Goal: Task Accomplishment & Management: Manage account settings

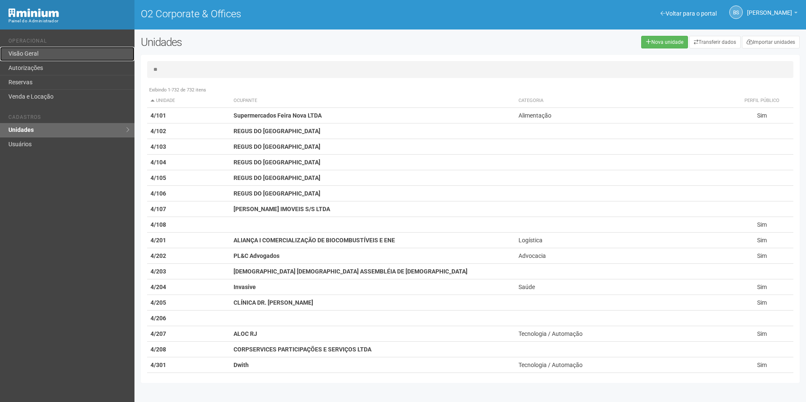
click at [64, 58] on link "Visão Geral" at bounding box center [67, 54] width 135 height 14
click at [62, 65] on link "Autorizações" at bounding box center [67, 68] width 135 height 14
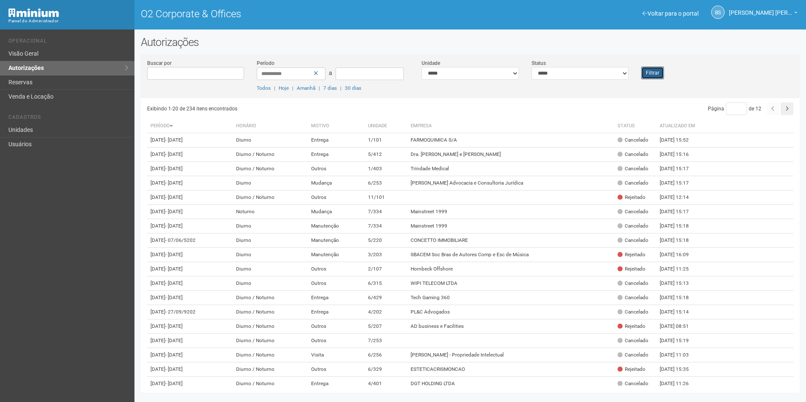
click at [643, 77] on button "Filtrar" at bounding box center [652, 73] width 23 height 13
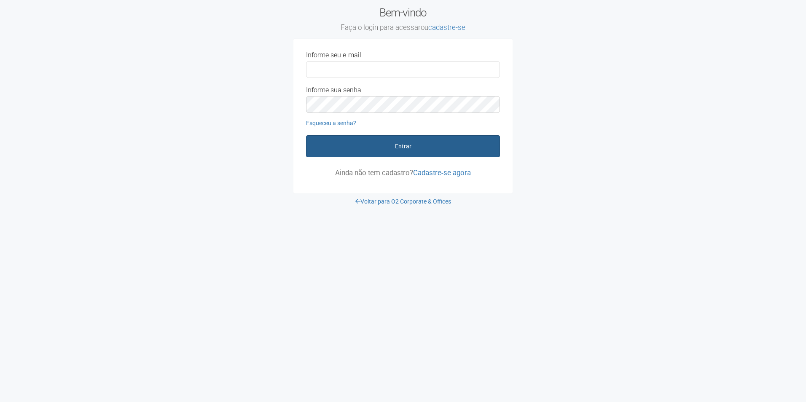
type input "**********"
click at [400, 142] on button "Entrar" at bounding box center [403, 146] width 194 height 22
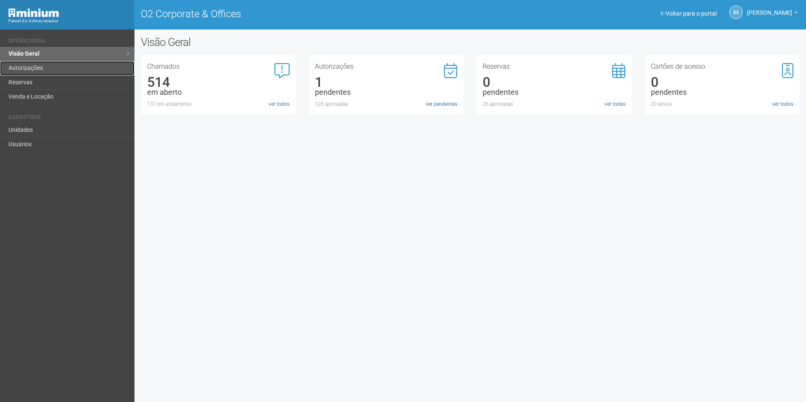
click at [45, 67] on link "Autorizações" at bounding box center [67, 68] width 135 height 14
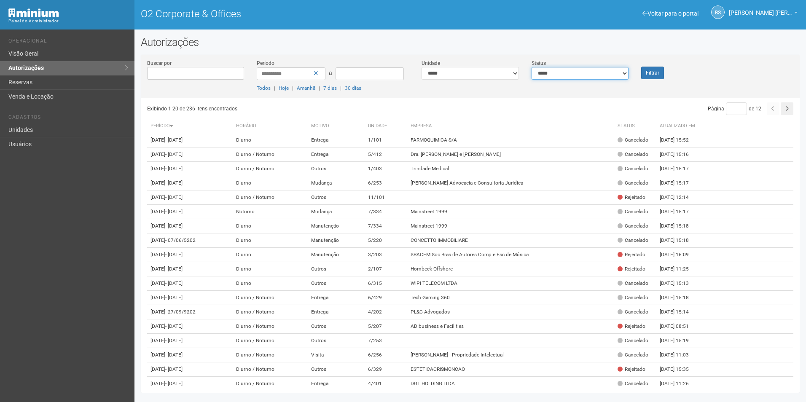
drag, startPoint x: 625, startPoint y: 72, endPoint x: 622, endPoint y: 81, distance: 9.3
click at [622, 74] on select "**********" at bounding box center [580, 73] width 97 height 13
select select "*"
click at [532, 67] on select "**********" at bounding box center [580, 73] width 97 height 13
click at [655, 71] on button "Filtrar" at bounding box center [652, 73] width 23 height 13
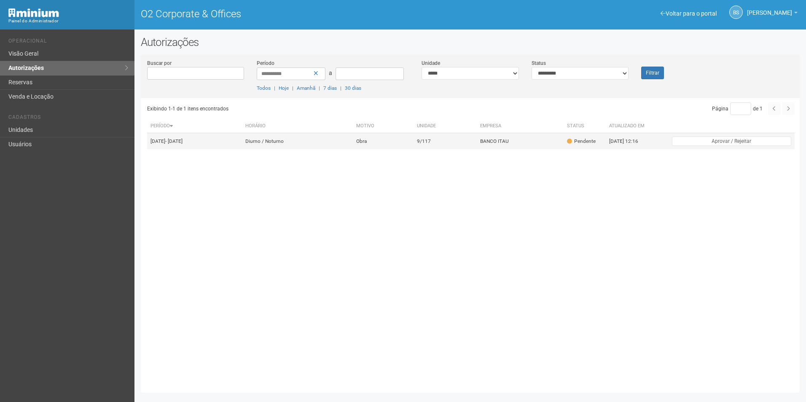
click at [414, 145] on td "Obra" at bounding box center [383, 141] width 61 height 16
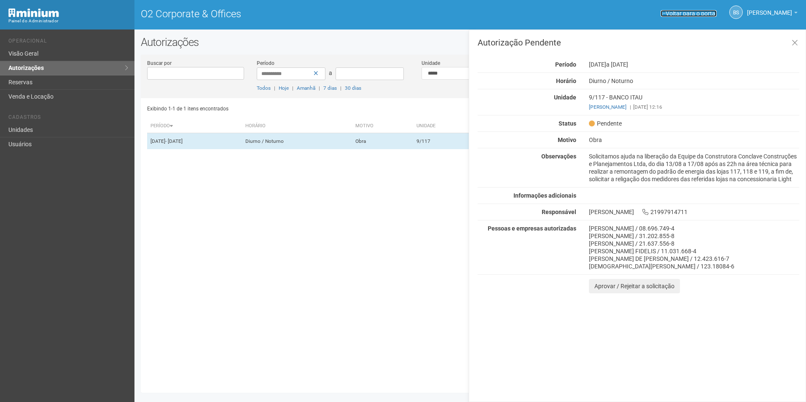
click at [661, 12] on link "Voltar para o portal" at bounding box center [689, 13] width 56 height 7
click at [799, 51] on button at bounding box center [795, 43] width 17 height 18
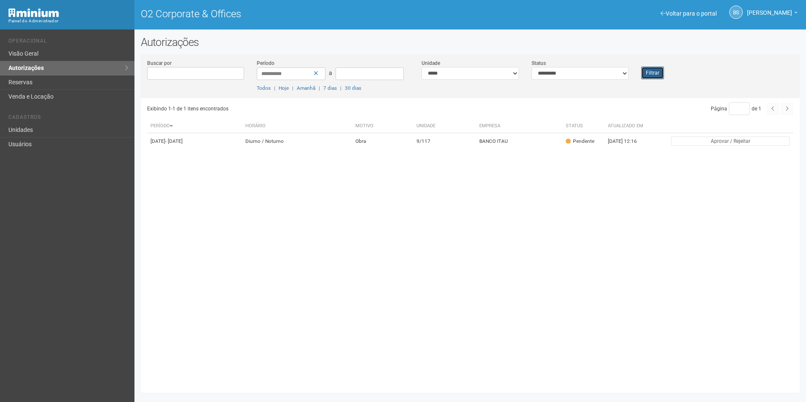
click at [655, 71] on button "Filtrar" at bounding box center [652, 73] width 23 height 13
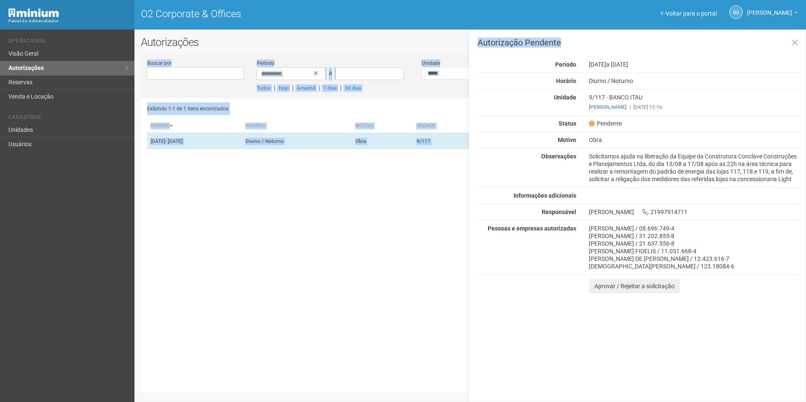
click at [806, 46] on html "Aguarde... Painel do Administrador O2 Corporate & Offices Bs [PERSON_NAME] [PER…" at bounding box center [403, 201] width 806 height 402
click at [796, 43] on icon at bounding box center [795, 43] width 6 height 8
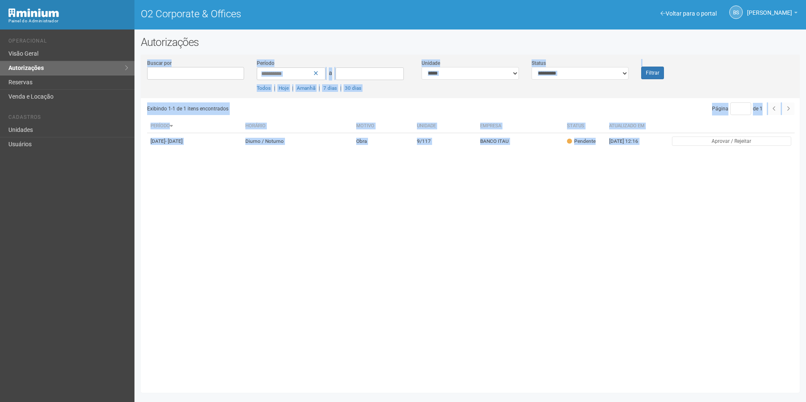
click at [269, 265] on div "Exibindo 1-1 de 1 itens encontrados Página * de 1 Período Horário Motivo Unidad…" at bounding box center [473, 242] width 653 height 288
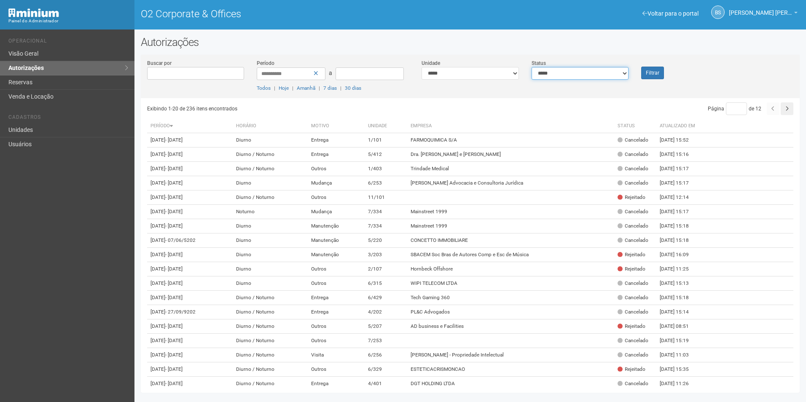
click at [551, 75] on select "**********" at bounding box center [580, 73] width 97 height 13
select select "*"
click at [532, 67] on select "**********" at bounding box center [580, 73] width 97 height 13
click at [657, 68] on button "Filtrar" at bounding box center [652, 73] width 23 height 13
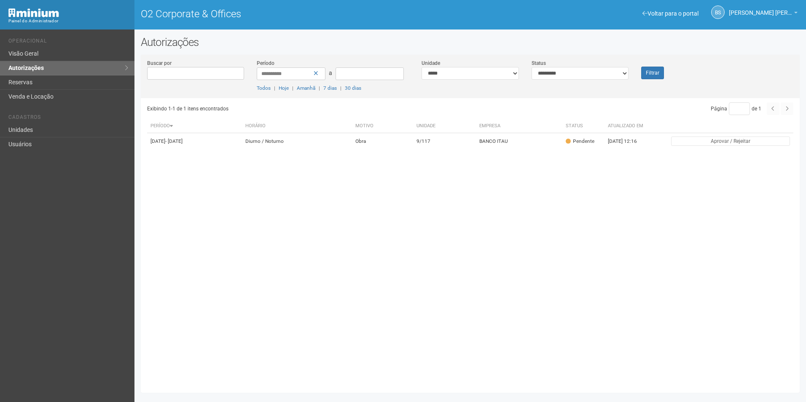
click at [663, 66] on div "Filtrar" at bounding box center [662, 69] width 55 height 20
click at [656, 72] on button "Filtrar" at bounding box center [652, 73] width 23 height 13
click at [649, 78] on button "Filtrar" at bounding box center [652, 73] width 23 height 13
click at [648, 71] on button "Filtrar" at bounding box center [652, 73] width 23 height 13
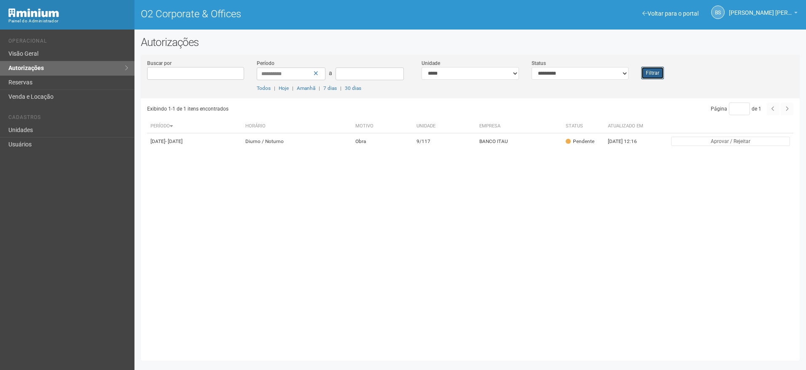
click at [649, 67] on button "Filtrar" at bounding box center [652, 73] width 23 height 13
click at [655, 68] on button "Filtrar" at bounding box center [652, 73] width 23 height 13
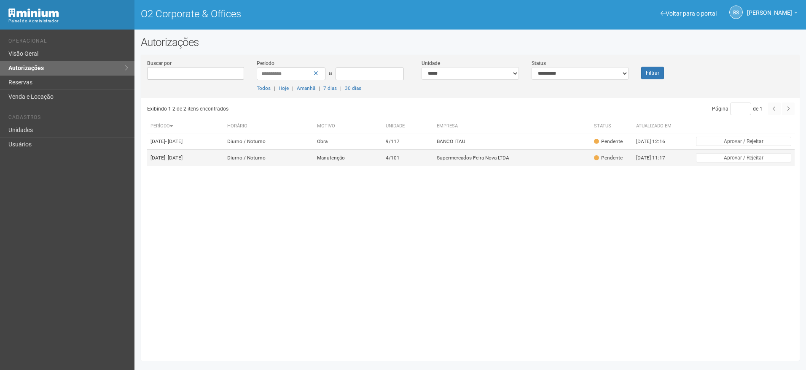
click at [459, 165] on td "Supermercados Feira Nova LTDA" at bounding box center [512, 158] width 157 height 16
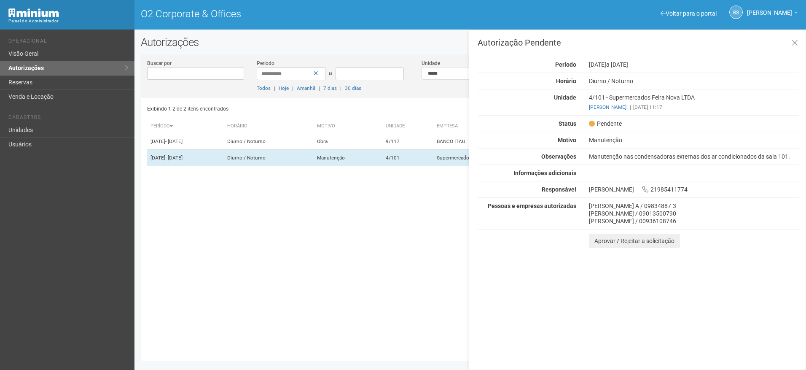
click at [396, 300] on div "Exibindo 1-2 de 2 itens encontrados Página * de 1 Período [GEOGRAPHIC_DATA] Mot…" at bounding box center [473, 226] width 653 height 256
click at [646, 240] on button "Aprovar / Rejeitar a solicitação" at bounding box center [634, 241] width 91 height 14
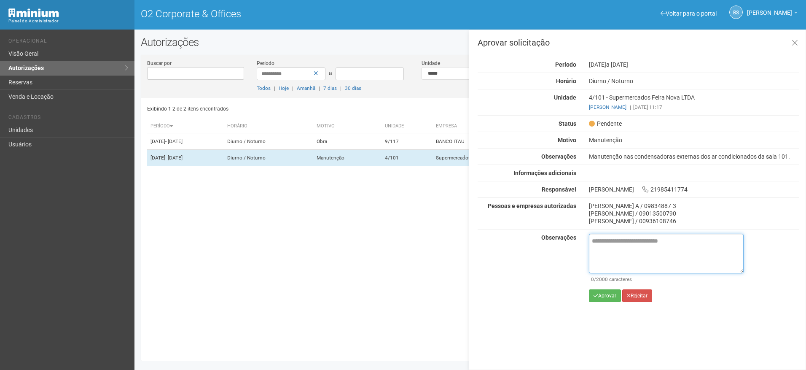
click at [639, 252] on textarea at bounding box center [666, 254] width 155 height 40
paste textarea "**********"
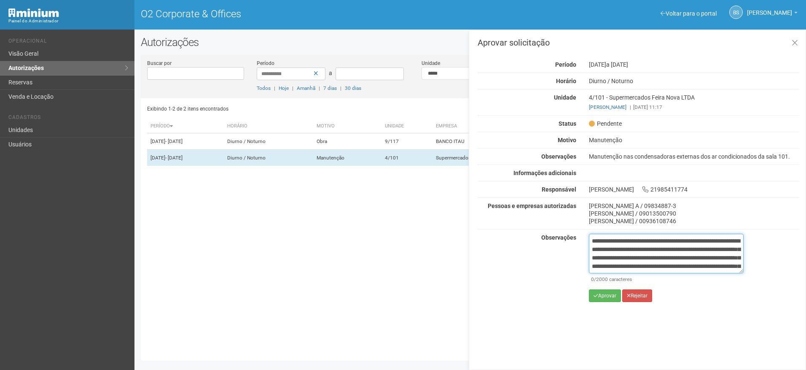
scroll to position [56, 0]
type textarea "**********"
click at [605, 297] on button "Aprovar" at bounding box center [605, 295] width 32 height 13
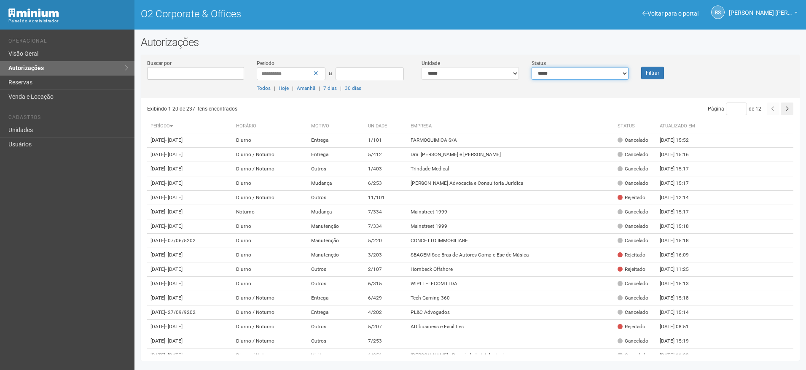
drag, startPoint x: 610, startPoint y: 72, endPoint x: 606, endPoint y: 81, distance: 9.6
click at [610, 72] on select "**********" at bounding box center [580, 73] width 97 height 13
select select "*"
click at [532, 67] on select "**********" at bounding box center [580, 73] width 97 height 13
click at [649, 73] on button "Filtrar" at bounding box center [652, 73] width 23 height 13
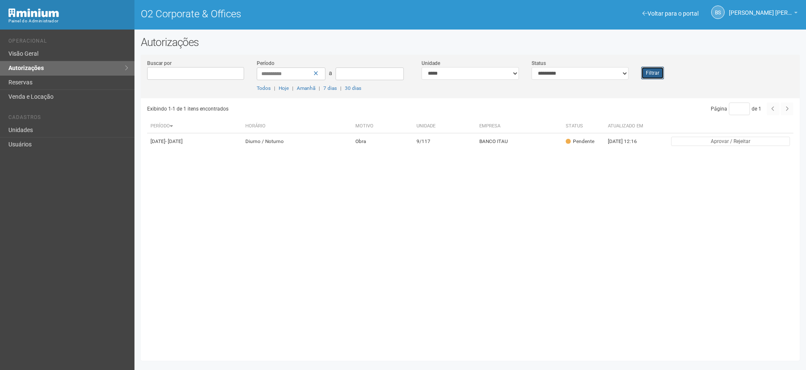
click at [642, 74] on button "Filtrar" at bounding box center [652, 73] width 23 height 13
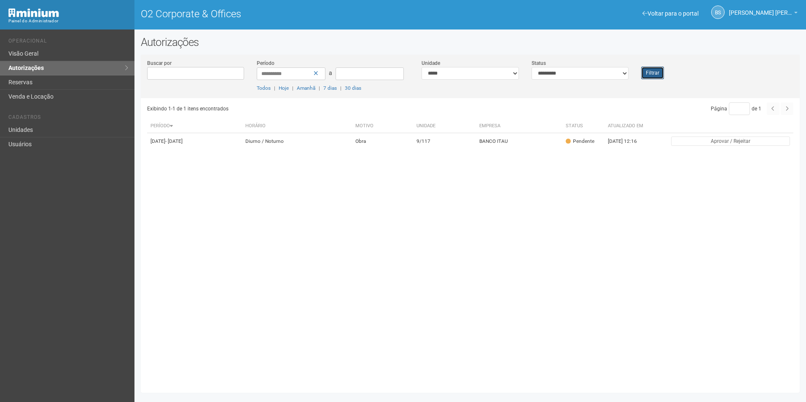
click at [645, 73] on button "Filtrar" at bounding box center [652, 73] width 23 height 13
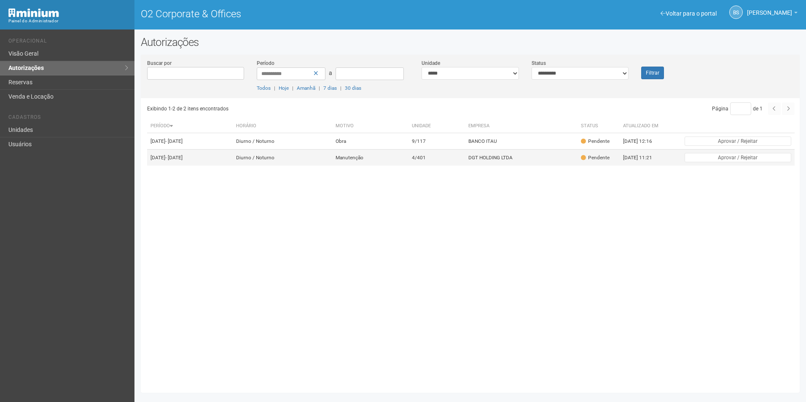
click at [445, 160] on td "4/401" at bounding box center [437, 158] width 57 height 16
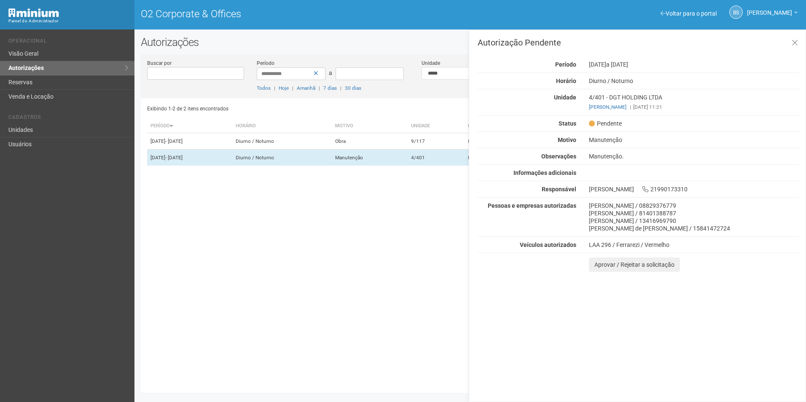
click at [606, 348] on div "Autorização Pendente Período 14/08/2025 a 21/08/2025 Horário Diurno / Noturno U…" at bounding box center [637, 216] width 337 height 373
click at [792, 40] on icon at bounding box center [795, 43] width 6 height 8
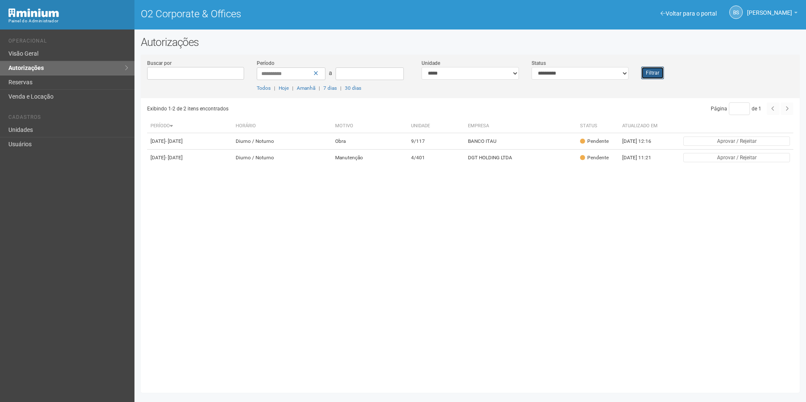
click at [662, 77] on button "Filtrar" at bounding box center [652, 73] width 23 height 13
click at [641, 76] on div "Filtrar" at bounding box center [662, 69] width 55 height 20
click at [655, 77] on button "Filtrar" at bounding box center [652, 73] width 23 height 13
click at [304, 248] on div "Exibindo 1-2 de 2 itens encontrados Página * de 1 Período [GEOGRAPHIC_DATA] Mot…" at bounding box center [473, 242] width 653 height 288
click at [466, 72] on select "**********" at bounding box center [470, 73] width 97 height 13
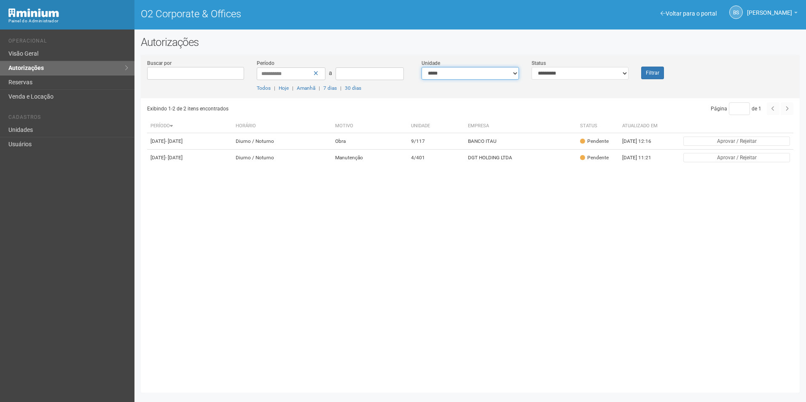
select select "**********"
click at [422, 67] on select "**********" at bounding box center [470, 73] width 97 height 13
drag, startPoint x: 26, startPoint y: 113, endPoint x: 26, endPoint y: 120, distance: 7.2
click at [26, 113] on ul "Cadastros Unidades Usuários" at bounding box center [68, 129] width 120 height 43
click at [29, 129] on link "Unidades" at bounding box center [67, 130] width 135 height 14
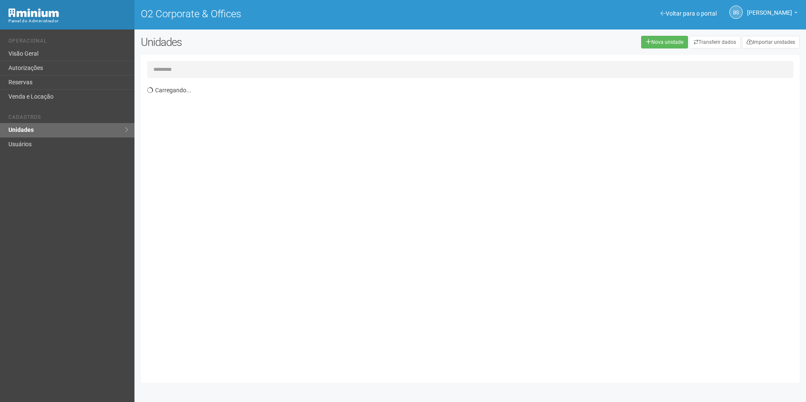
click at [568, 67] on input "text" at bounding box center [470, 69] width 647 height 17
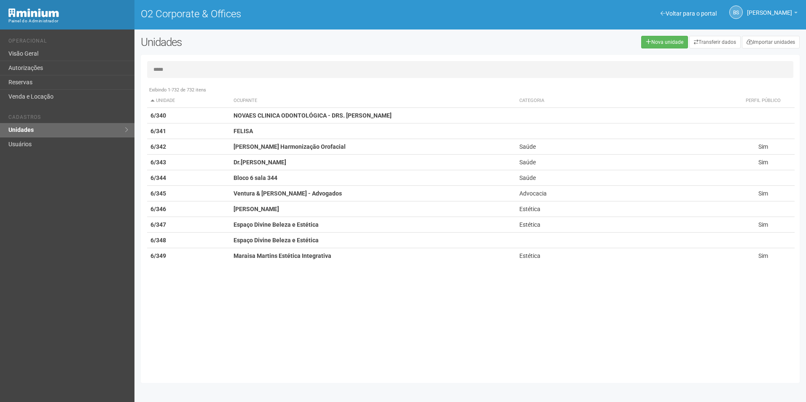
type input "*****"
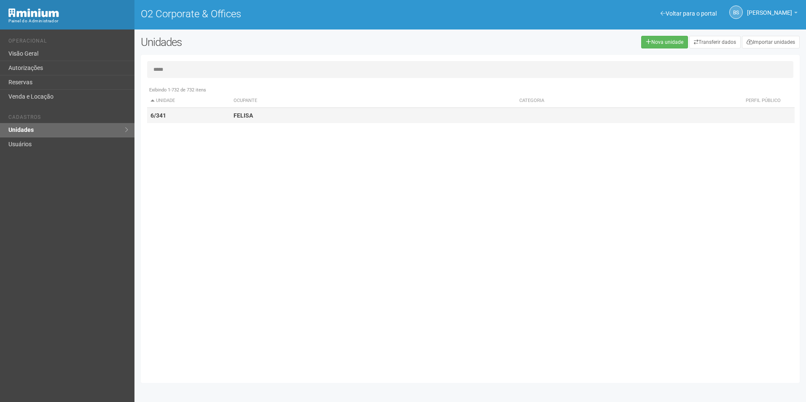
click at [461, 110] on td "FELISA" at bounding box center [373, 116] width 286 height 16
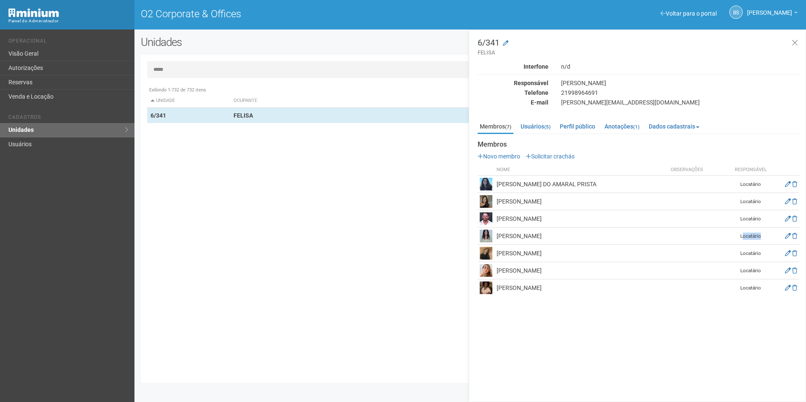
drag, startPoint x: 741, startPoint y: 237, endPoint x: 767, endPoint y: 231, distance: 26.4
click at [767, 231] on td "Locatário" at bounding box center [751, 236] width 42 height 17
click at [663, 364] on div "6/341 FELISA Interfone n/d Responsável FERNANDA ORCIOLI Telefone 21998964691 E-…" at bounding box center [637, 216] width 337 height 373
click at [675, 124] on link "Dados cadastrais" at bounding box center [674, 126] width 55 height 13
click at [672, 124] on link "Dados cadastrais" at bounding box center [674, 126] width 55 height 13
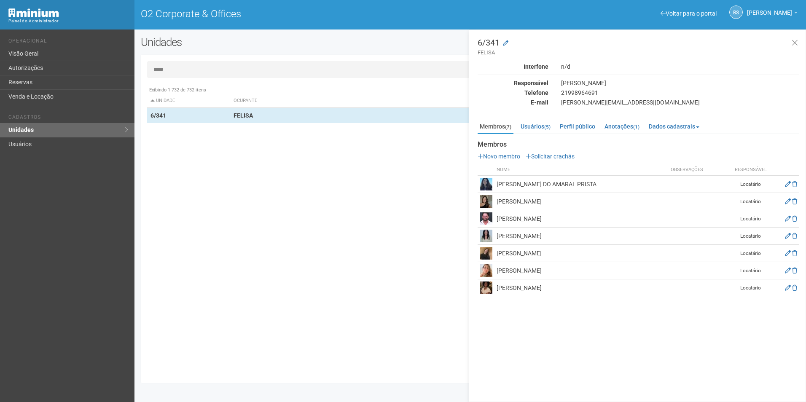
drag, startPoint x: 498, startPoint y: 201, endPoint x: 520, endPoint y: 197, distance: 22.3
click at [520, 197] on td "BRUNA BERTOLETTI" at bounding box center [582, 201] width 174 height 17
click at [501, 202] on td "BRUNA BERTOLETTI" at bounding box center [582, 201] width 174 height 17
drag, startPoint x: 501, startPoint y: 200, endPoint x: 521, endPoint y: 199, distance: 20.3
click at [521, 199] on td "BRUNA BERTOLETTI" at bounding box center [582, 201] width 174 height 17
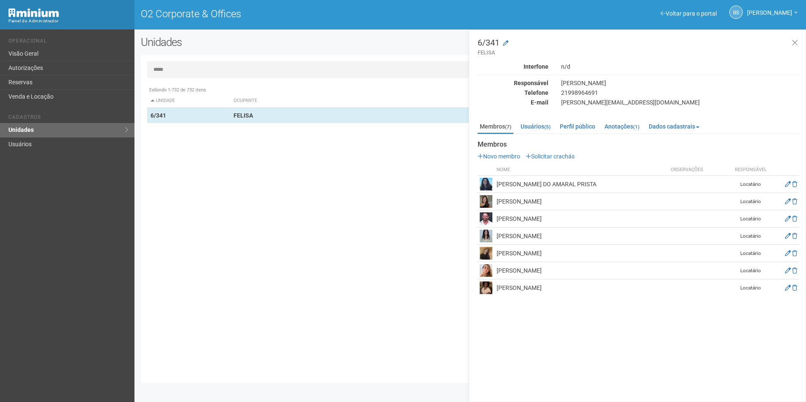
drag, startPoint x: 521, startPoint y: 199, endPoint x: 538, endPoint y: 202, distance: 17.2
click at [538, 202] on td "BRUNA BERTOLETTI" at bounding box center [582, 201] width 174 height 17
click at [539, 124] on link "Usuários (5)" at bounding box center [536, 126] width 34 height 13
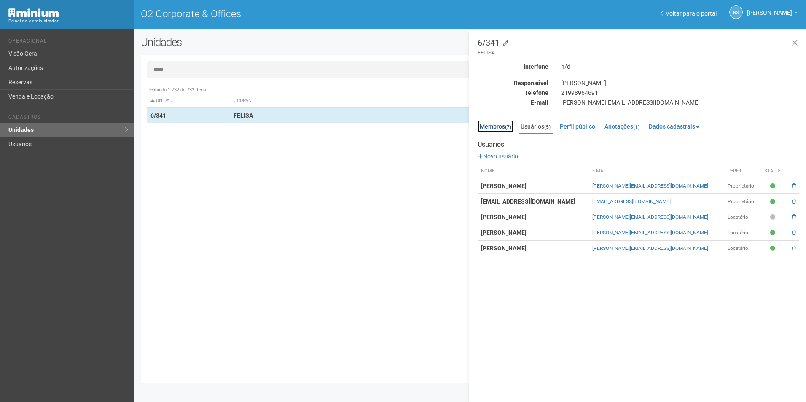
click at [504, 123] on link "Membros (7)" at bounding box center [496, 126] width 36 height 13
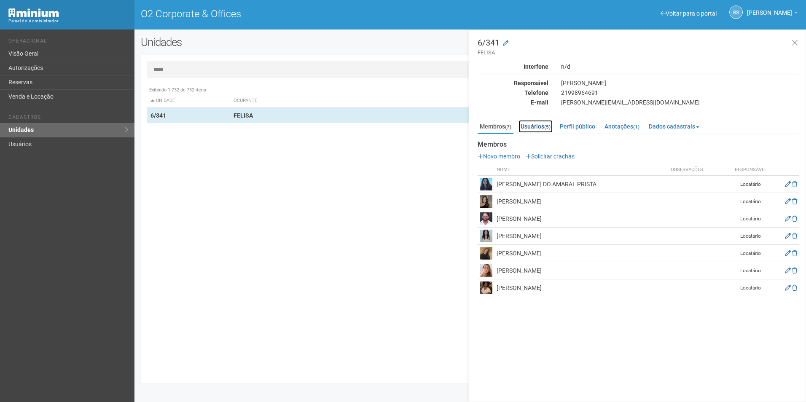
click at [543, 121] on link "Usuários (5)" at bounding box center [536, 126] width 34 height 13
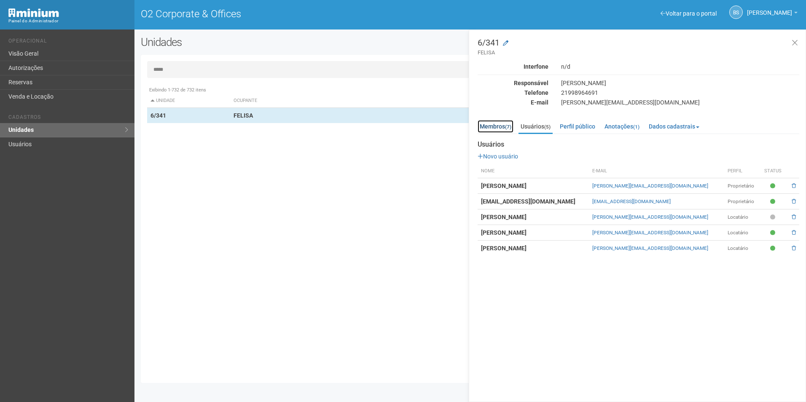
click at [493, 132] on link "Membros (7)" at bounding box center [496, 126] width 36 height 13
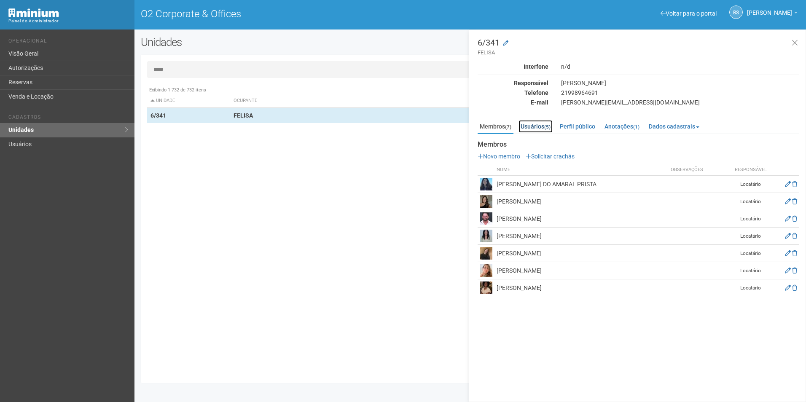
click at [526, 128] on link "Usuários (5)" at bounding box center [536, 126] width 34 height 13
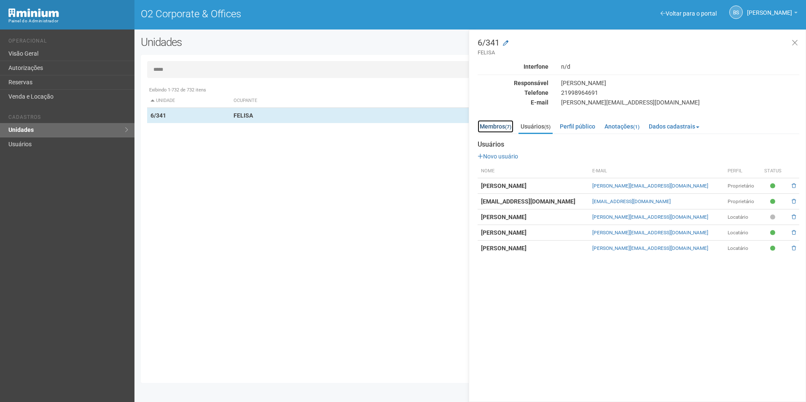
click at [504, 124] on link "Membros (7)" at bounding box center [496, 126] width 36 height 13
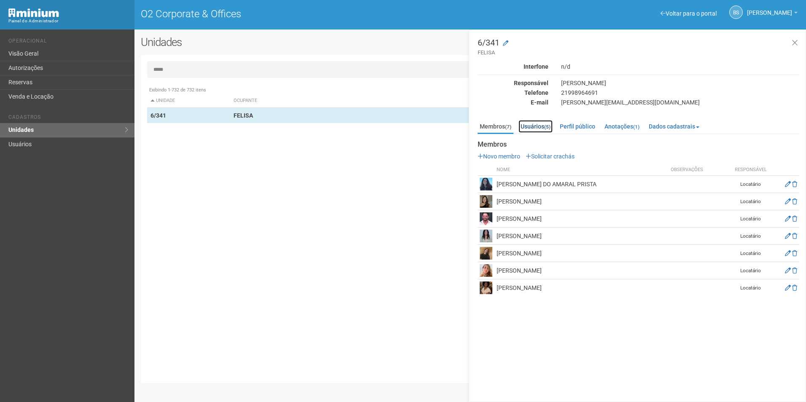
click at [537, 127] on link "Usuários (5)" at bounding box center [536, 126] width 34 height 13
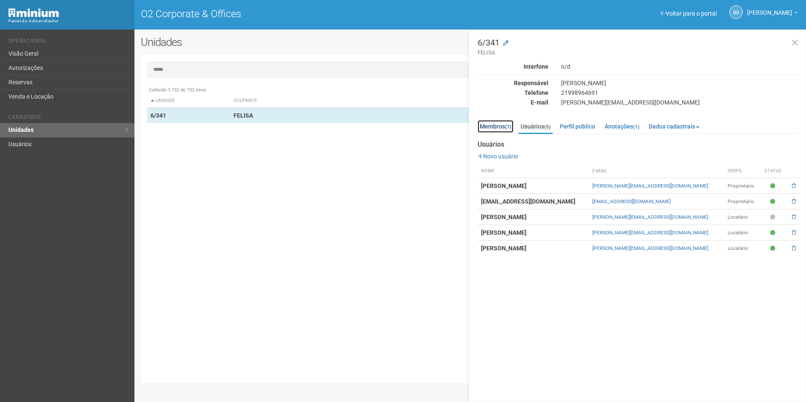
click at [501, 122] on link "Membros (7)" at bounding box center [496, 126] width 36 height 13
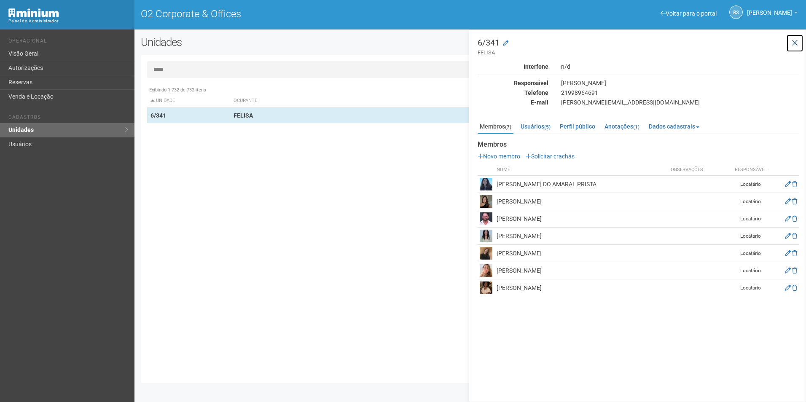
click at [800, 46] on button at bounding box center [795, 43] width 17 height 18
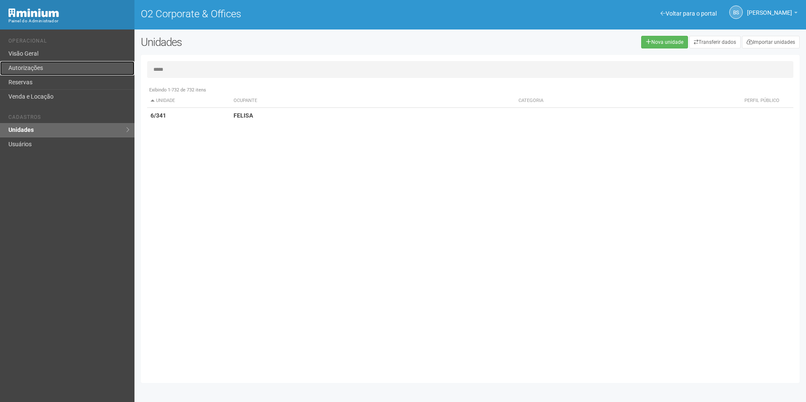
click at [51, 64] on link "Autorizações" at bounding box center [67, 68] width 135 height 14
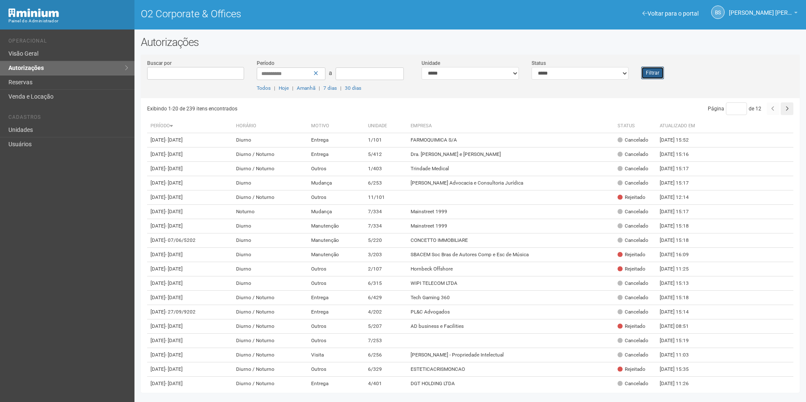
click at [646, 76] on button "Filtrar" at bounding box center [652, 73] width 23 height 13
click at [585, 75] on select "**********" at bounding box center [580, 73] width 97 height 13
select select "*"
click at [532, 67] on select "**********" at bounding box center [580, 73] width 97 height 13
click at [668, 72] on div "Filtrar" at bounding box center [662, 69] width 55 height 20
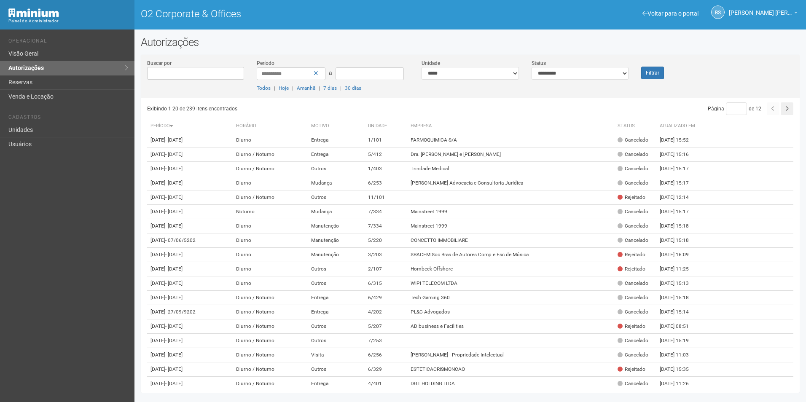
click at [664, 72] on div "Filtrar" at bounding box center [662, 69] width 55 height 20
click at [654, 73] on button "Filtrar" at bounding box center [652, 73] width 23 height 13
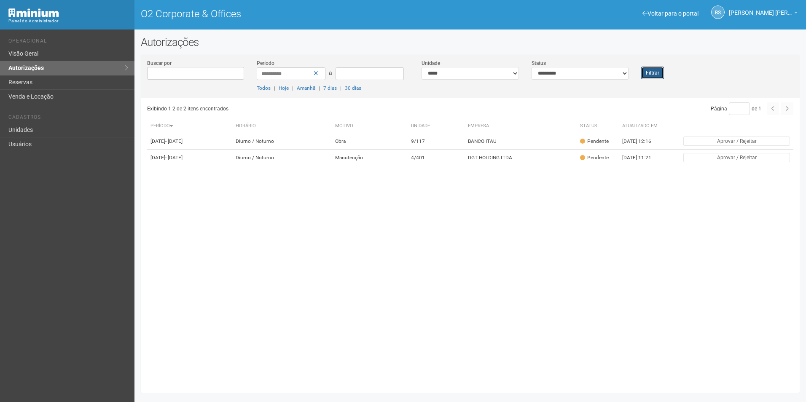
click at [649, 78] on button "Filtrar" at bounding box center [652, 73] width 23 height 13
click at [659, 86] on div "**********" at bounding box center [470, 78] width 659 height 39
click at [654, 68] on button "Filtrar" at bounding box center [652, 73] width 23 height 13
click at [655, 73] on button "Filtrar" at bounding box center [652, 73] width 23 height 13
click at [648, 70] on button "Filtrar" at bounding box center [652, 73] width 23 height 13
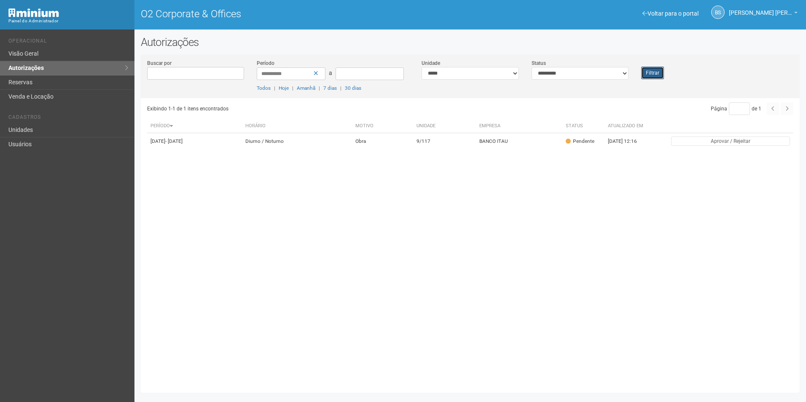
click at [647, 79] on button "Filtrar" at bounding box center [652, 73] width 23 height 13
click at [653, 68] on button "Filtrar" at bounding box center [652, 73] width 23 height 13
